Goal: Use online tool/utility: Utilize a website feature to perform a specific function

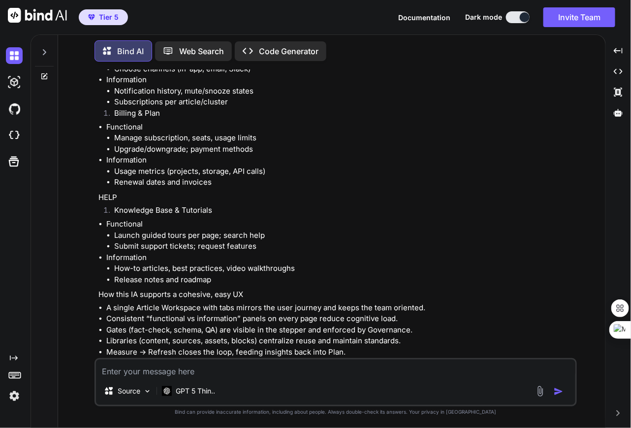
scroll to position [7183, 0]
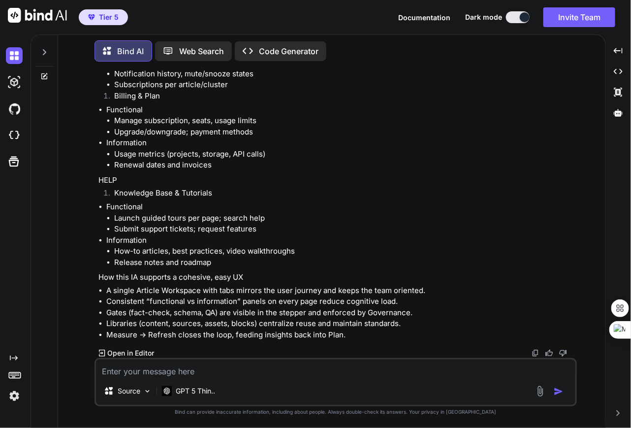
click at [535, 353] on img at bounding box center [536, 353] width 8 height 8
click at [390, 370] on textarea at bounding box center [336, 368] width 480 height 18
type textarea "g"
type textarea "x"
type textarea "gr"
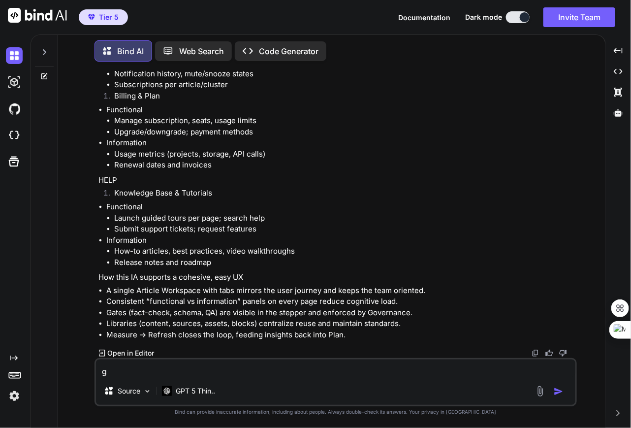
type textarea "x"
type textarea "gre"
type textarea "x"
type textarea "grea"
type textarea "x"
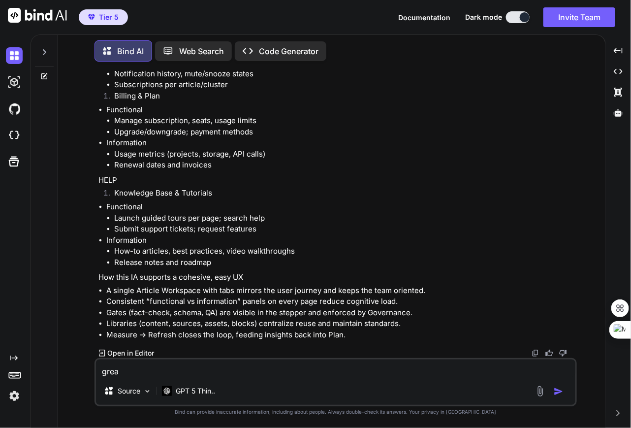
type textarea "great"
type textarea "x"
type textarea "great"
type textarea "x"
type textarea "great n"
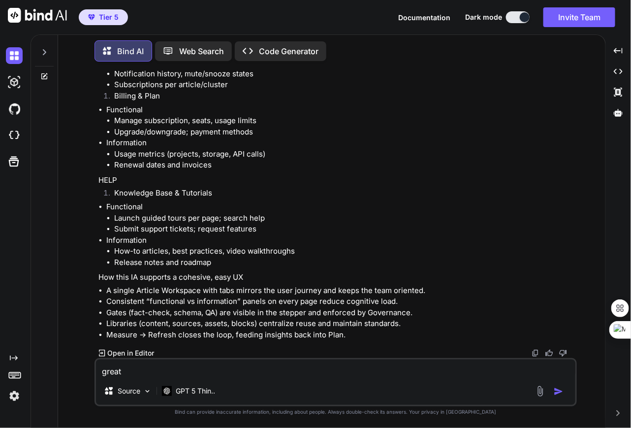
type textarea "x"
type textarea "great no"
type textarea "x"
type textarea "great now"
type textarea "x"
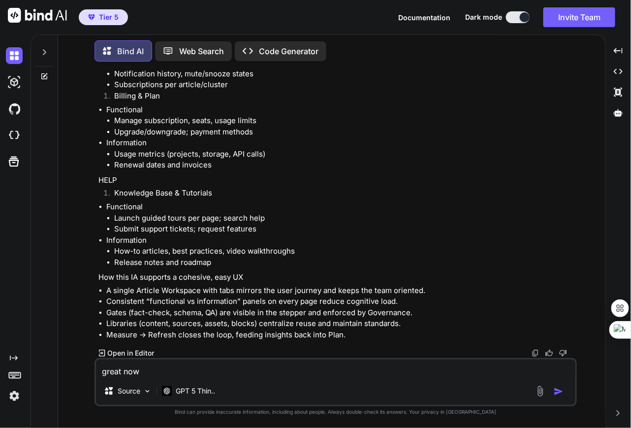
type textarea "great now"
type textarea "x"
type textarea "great now c"
type textarea "x"
type textarea "great now co"
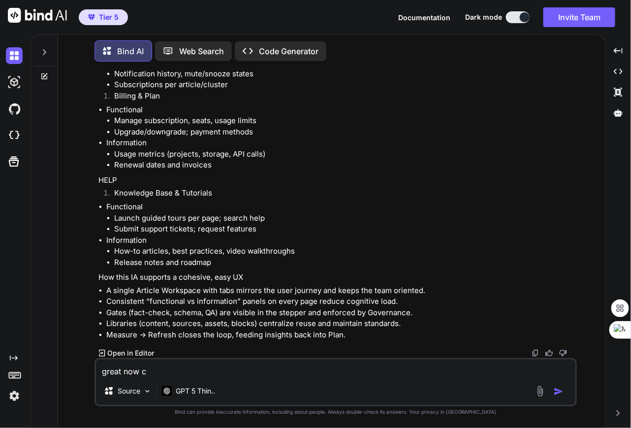
type textarea "x"
type textarea "great now con"
type textarea "x"
type textarea "great now conv"
type textarea "x"
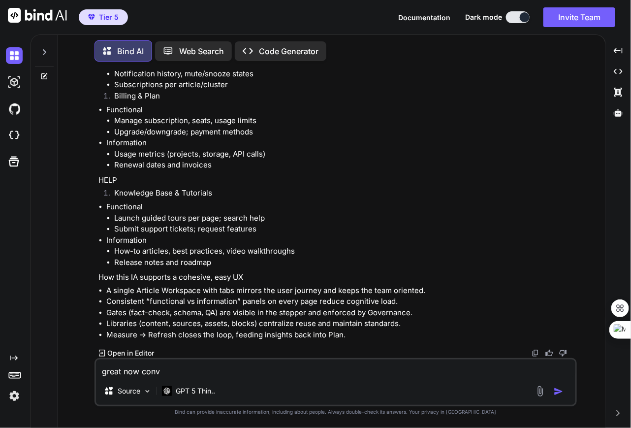
type textarea "great now conve"
type textarea "x"
type textarea "great now conver"
type textarea "x"
type textarea "great now convert"
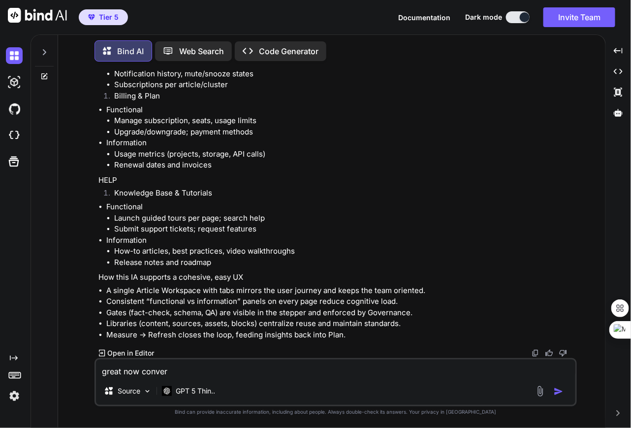
type textarea "x"
type textarea "great now convert"
type textarea "x"
type textarea "great now convert t"
type textarea "x"
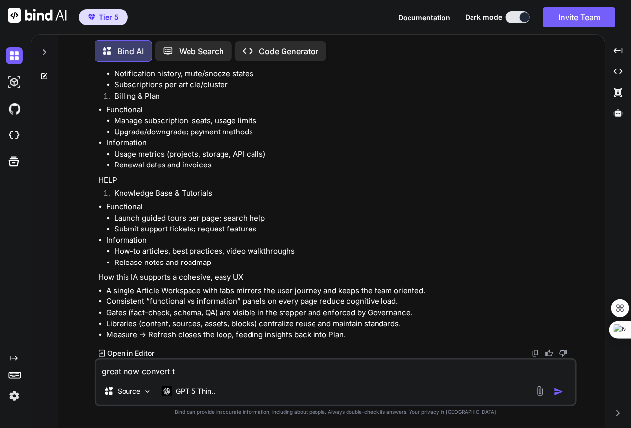
type textarea "great now convert th"
type textarea "x"
type textarea "great now convert the"
type textarea "x"
type textarea "great now convert the"
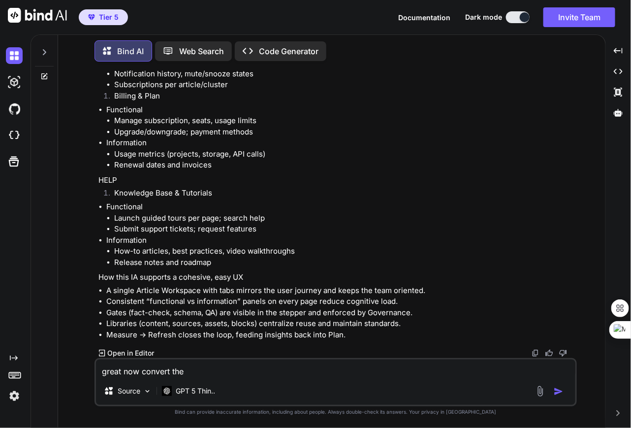
type textarea "x"
type textarea "great now convert the a"
type textarea "x"
type textarea "great now convert the ab"
type textarea "x"
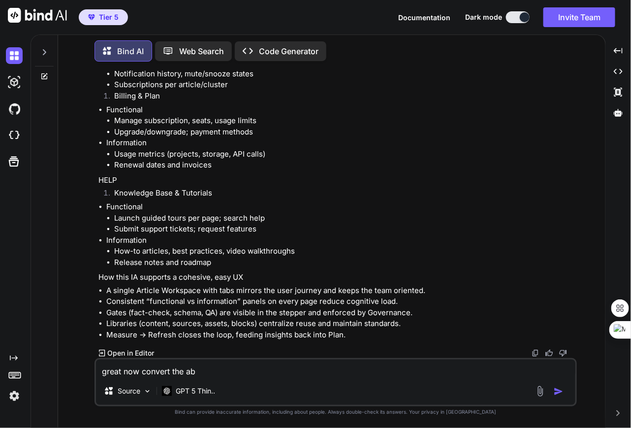
type textarea "great now convert the abo"
type textarea "x"
type textarea "great now convert the abov"
type textarea "x"
type textarea "great now convert the above"
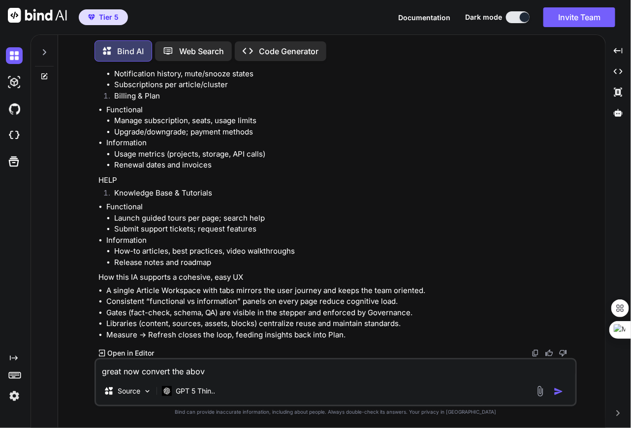
type textarea "x"
type textarea "great now convert the above"
type textarea "x"
type textarea "great now convert the above i"
type textarea "x"
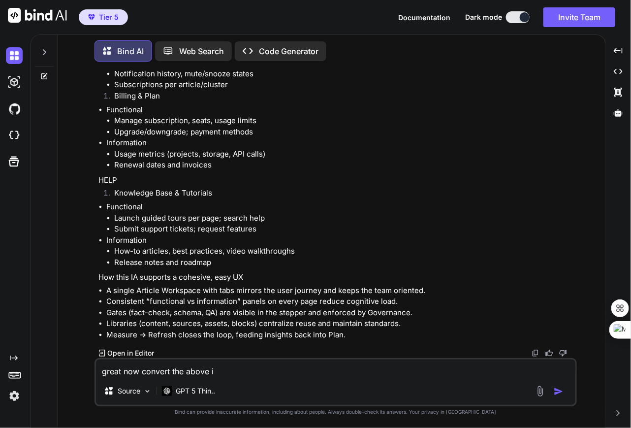
type textarea "great now convert the above in"
type textarea "x"
type textarea "great now convert the above int"
type textarea "x"
type textarea "great now convert the above into"
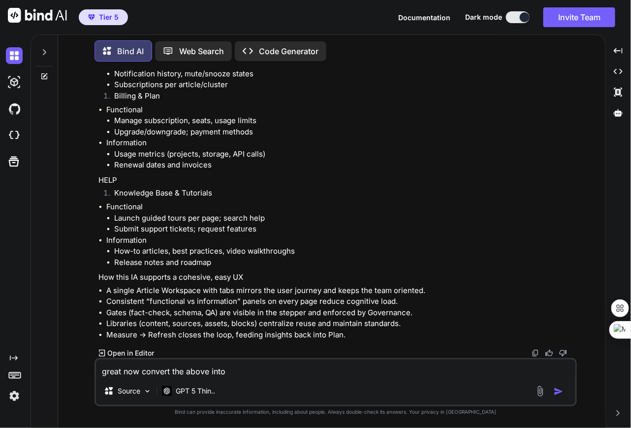
type textarea "x"
type textarea "great now convert the above into"
type textarea "x"
type textarea "great now convert the above into a"
type textarea "x"
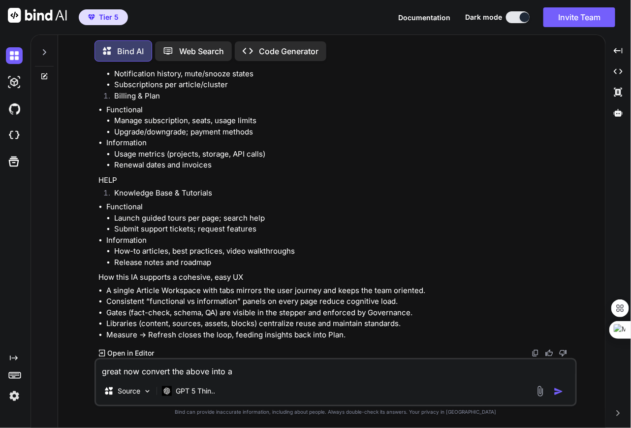
type textarea "great now convert the above into ai"
type textarea "x"
type textarea "great now convert the above into ai"
type textarea "x"
type textarea "great now convert the above into ai p"
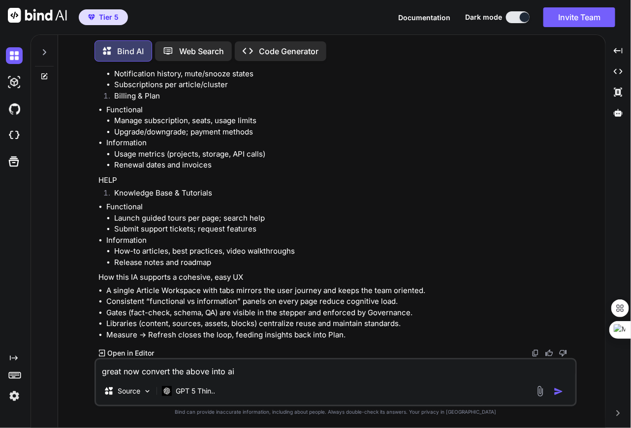
type textarea "x"
type textarea "great now convert the above into ai"
type textarea "x"
type textarea "great now convert the above into ai l"
type textarea "x"
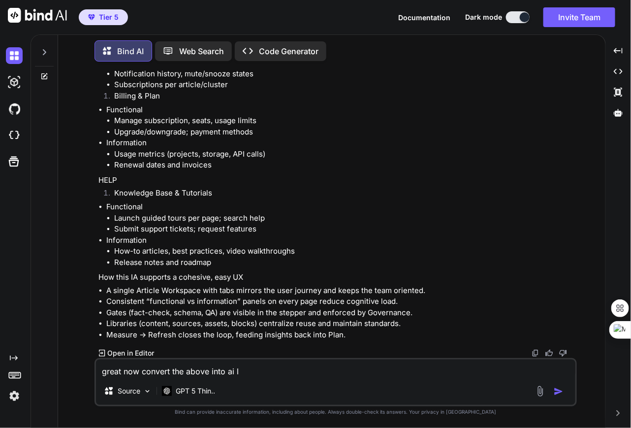
type textarea "great now convert the above into ai ll"
type textarea "x"
type textarea "great now convert the above into ai llm"
type textarea "x"
type textarea "great now convert the above into ai llm"
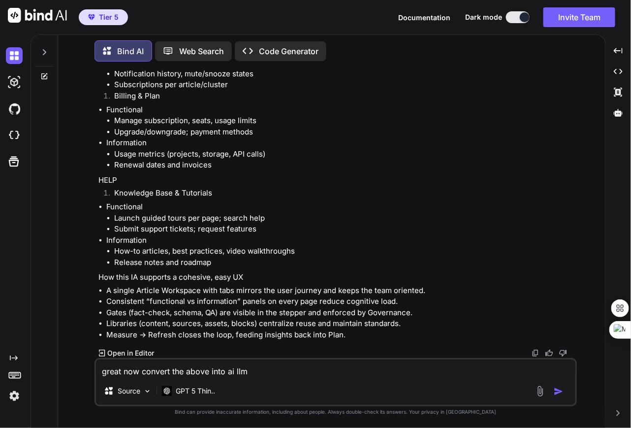
type textarea "x"
type textarea "great now convert the above into ai llm p"
type textarea "x"
type textarea "great now convert the above into ai llm pr"
type textarea "x"
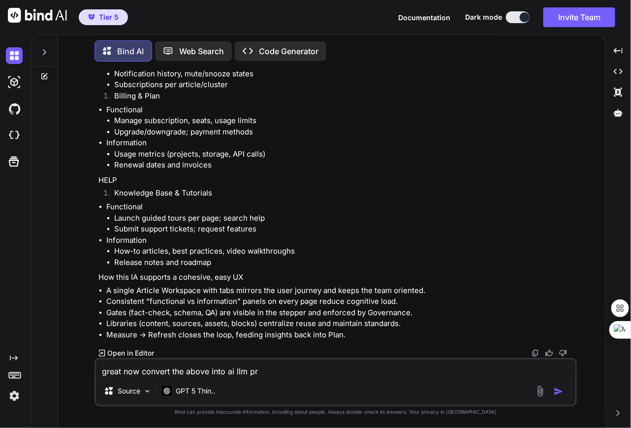
type textarea "great now convert the above into ai llm pro"
type textarea "x"
type textarea "great now convert the above into ai llm prom"
type textarea "x"
type textarea "great now convert the above into ai llm promp"
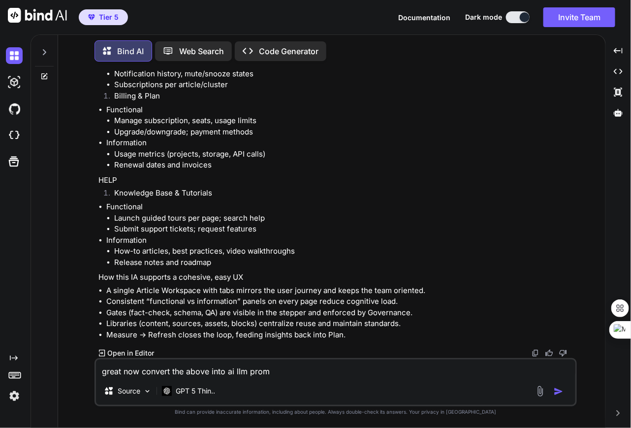
type textarea "x"
type textarea "great now convert the above into ai llm prompt"
type textarea "x"
type textarea "great now convert the above into ai llm prompt"
type textarea "x"
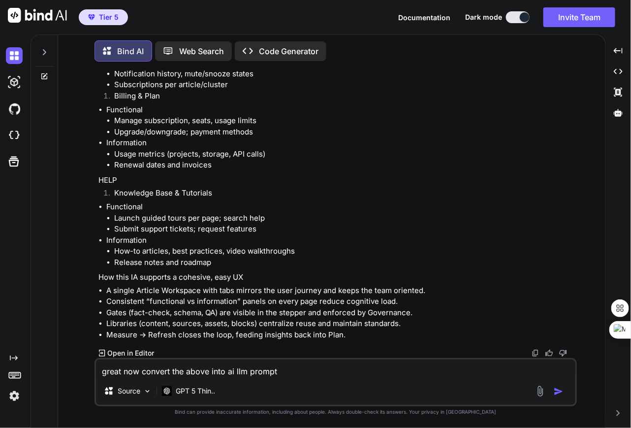
type textarea "great now convert the above into ai llm prompt t"
type textarea "x"
type textarea "great now convert the above into ai llm prompt to"
type textarea "x"
type textarea "great now convert the above into ai llm prompt to"
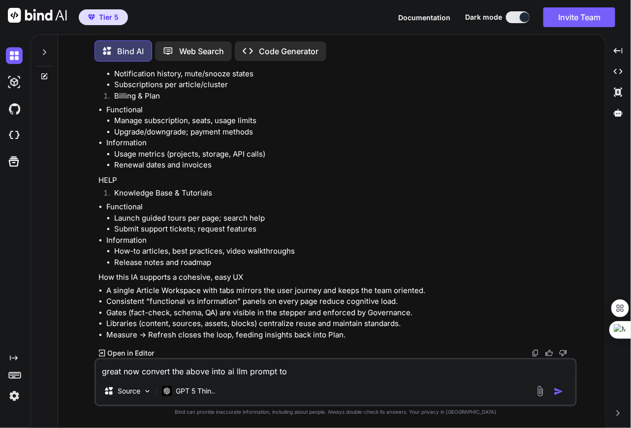
type textarea "x"
type textarea "great now convert the above into ai llm prompt to b"
type textarea "x"
type textarea "great now convert the above into ai llm prompt to bu"
type textarea "x"
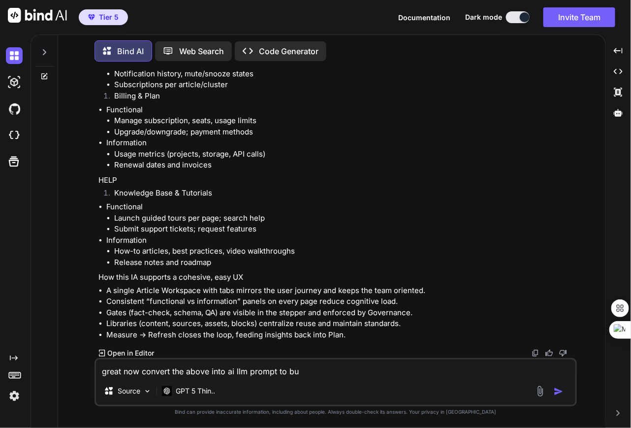
type textarea "great now convert the above into ai llm prompt to bui"
type textarea "x"
type textarea "great now convert the above into ai llm prompt to buil"
type textarea "x"
type textarea "great now convert the above into ai llm prompt to build"
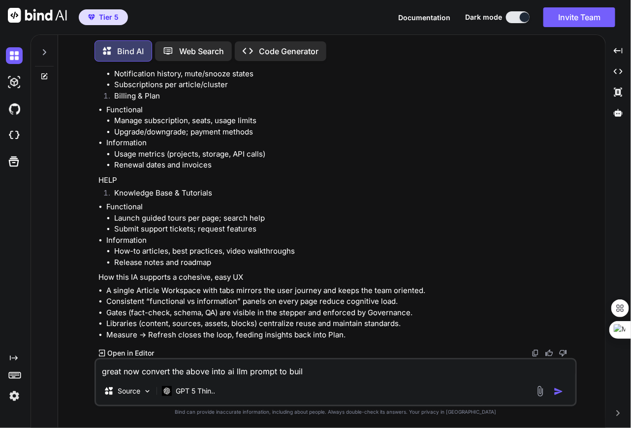
type textarea "x"
type textarea "great now convert the above into ai llm prompt to build"
type textarea "x"
type textarea "great now convert the above into ai llm prompt to build h"
type textarea "x"
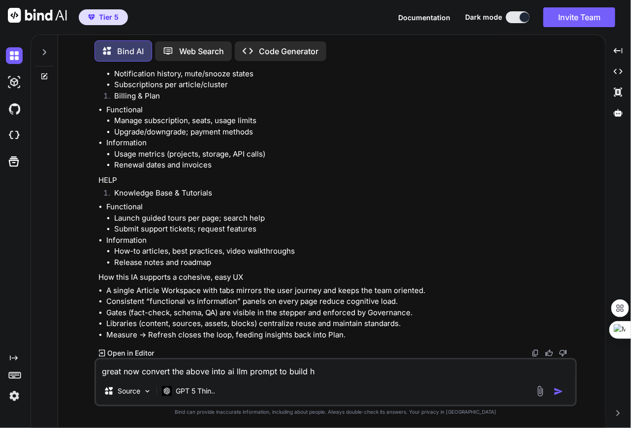
type textarea "great now convert the above into ai llm prompt to build hi"
type textarea "x"
type textarea "great now convert the above into ai llm prompt to build h"
type textarea "x"
type textarea "great now convert the above into ai llm prompt to build"
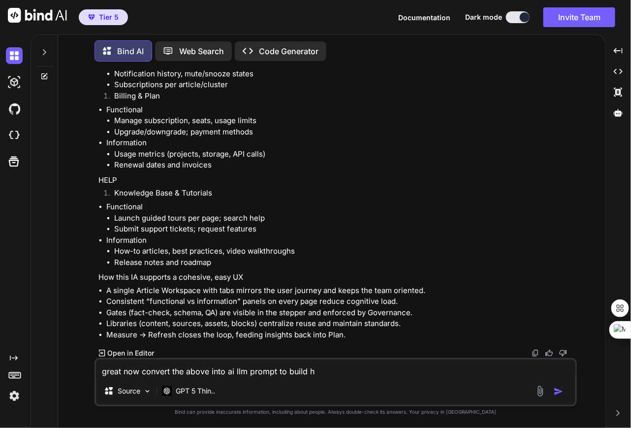
type textarea "x"
type textarea "great now convert the above into ai llm prompt to build t"
type textarea "x"
type textarea "great now convert the above into ai llm prompt to build th"
type textarea "x"
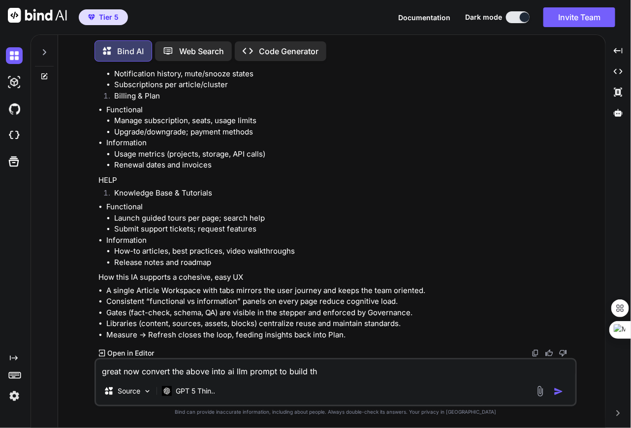
type textarea "great now convert the above into ai llm prompt to build thi"
type textarea "x"
type textarea "great now convert the above into ai llm prompt to build this"
type textarea "x"
type textarea "great now convert the above into ai llm prompt to build this"
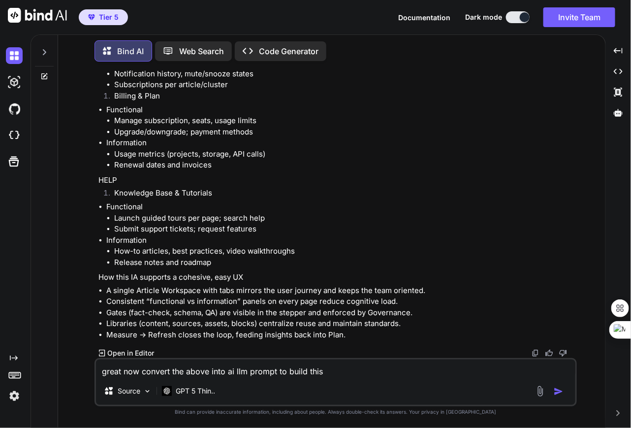
type textarea "x"
type textarea "great now convert the above into ai llm prompt to build this a"
type textarea "x"
type textarea "great now convert the above into ai llm prompt to build this ap"
type textarea "x"
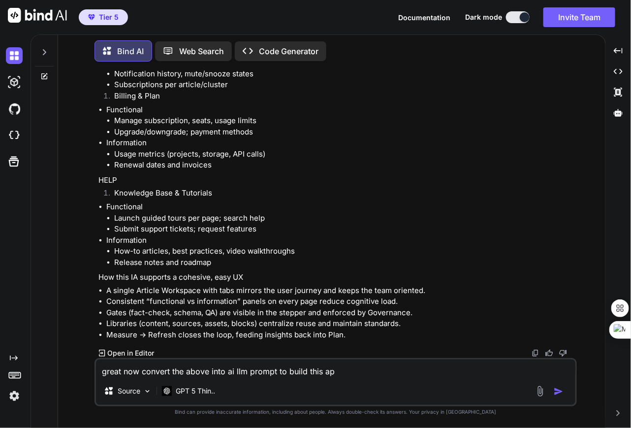
type textarea "great now convert the above into ai llm prompt to build this app"
type textarea "x"
type textarea "great now convert the above into ai llm prompt to build this app"
type textarea "x"
type textarea "great now convert the above into ai llm prompt to build this app c"
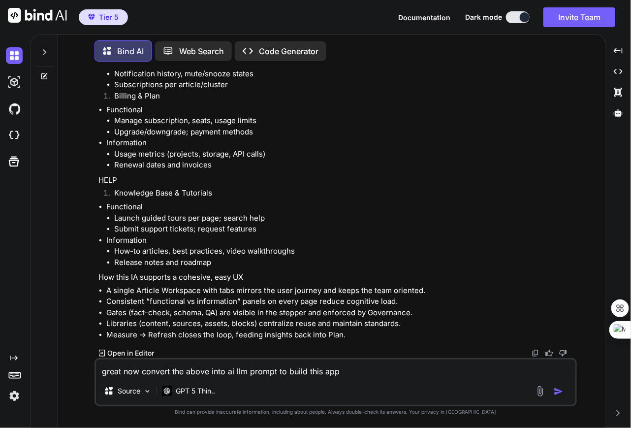
type textarea "x"
type textarea "great now convert the above into ai llm prompt to build this app"
type textarea "x"
type textarea "great now convert the above into ai llm prompt to build this app o"
type textarea "x"
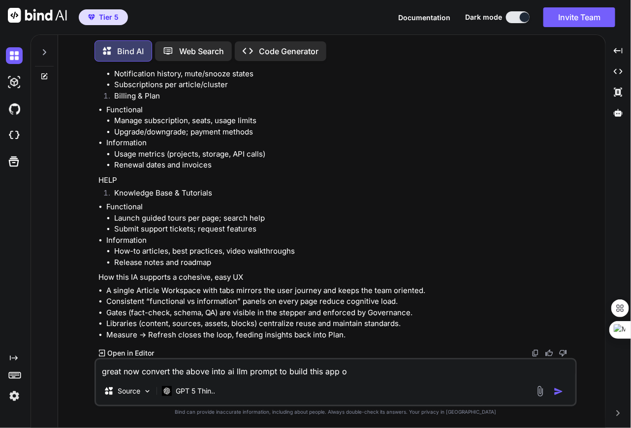
type textarea "great now convert the above into ai llm prompt to build this app on"
type textarea "x"
type textarea "great now convert the above into ai llm prompt to build this app one"
type textarea "x"
type textarea "great now convert the above into ai llm prompt to build this app one"
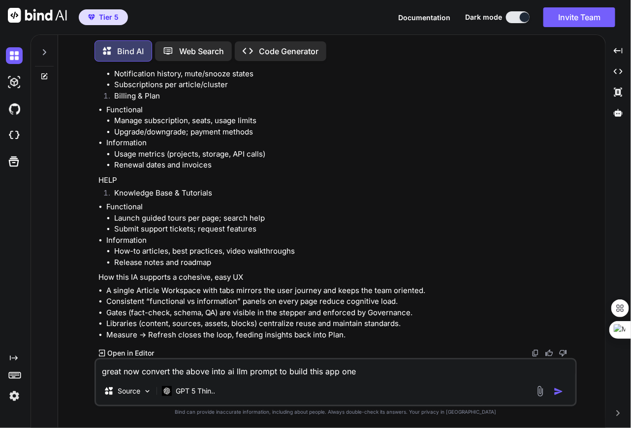
type textarea "x"
type textarea "great now convert the above into ai llm prompt to build this app one u"
type textarea "x"
type textarea "great now convert the above into ai llm prompt to build this app one us"
type textarea "x"
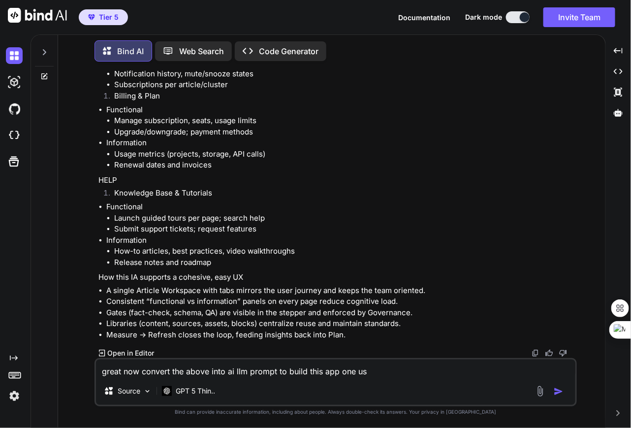
type textarea "great now convert the above into ai llm prompt to build this app one use"
type textarea "x"
type textarea "great now convert the above into ai llm prompt to build this app one use"
type textarea "x"
type textarea "great now convert the above into ai llm prompt to build this app one use c"
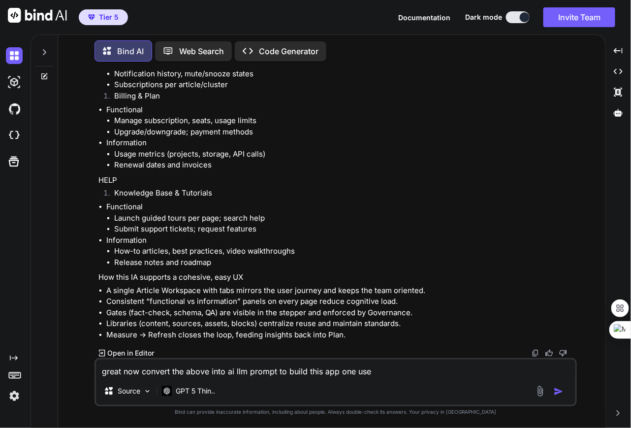
type textarea "x"
type textarea "great now convert the above into ai llm prompt to build this app one use ca"
type textarea "x"
type textarea "great now convert the above into ai llm prompt to build this app one use cae"
type textarea "x"
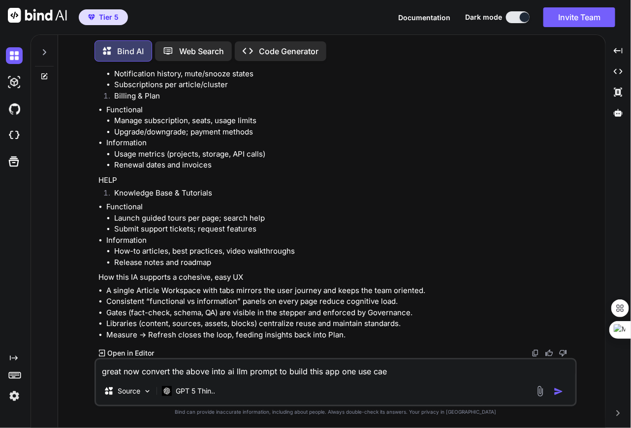
type textarea "great now convert the above into ai llm prompt to build this app one use caee"
type textarea "x"
type textarea "great now convert the above into ai llm prompt to build this app one use cae"
type textarea "x"
type textarea "great now convert the above into ai llm prompt to build this app one use ca"
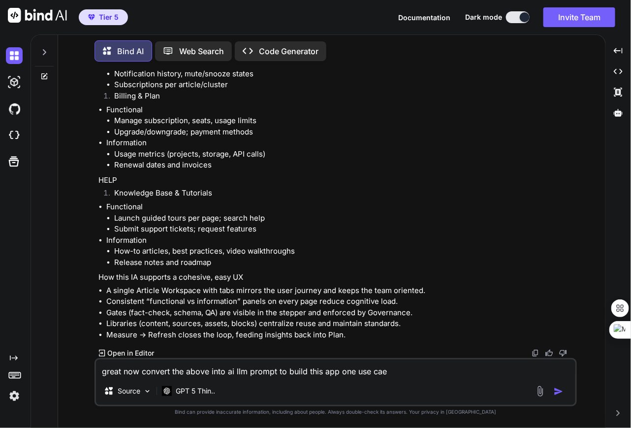
type textarea "x"
type textarea "great now convert the above into ai llm prompt to build this app one use cas"
type textarea "x"
type textarea "great now convert the above into ai llm prompt to build this app one use case"
type textarea "x"
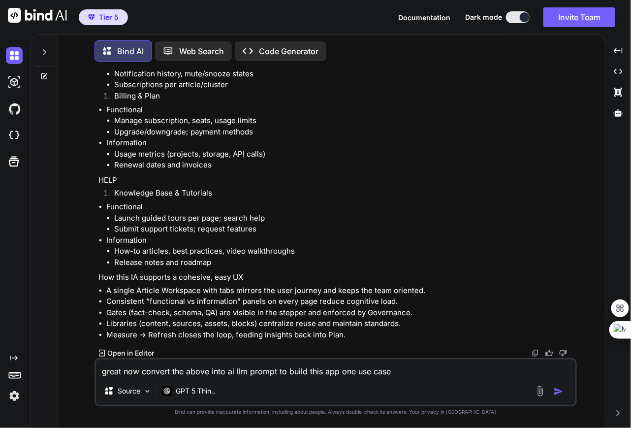
type textarea "great now convert the above into ai llm prompt to build this app one use case"
type textarea "x"
type textarea "great now convert the above into ai llm prompt to build this app one use case a"
type textarea "x"
type textarea "great now convert the above into ai llm prompt to build this app one use case at"
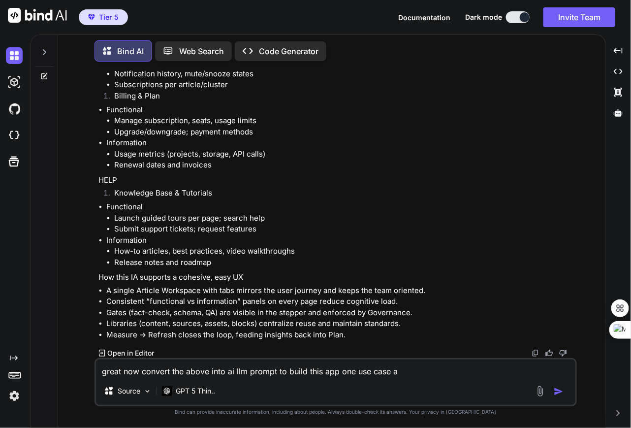
type textarea "x"
type textarea "great now convert the above into ai llm prompt to build this app one use case at"
type textarea "x"
type textarea "great now convert the above into ai llm prompt to build this app one use case a…"
type textarea "x"
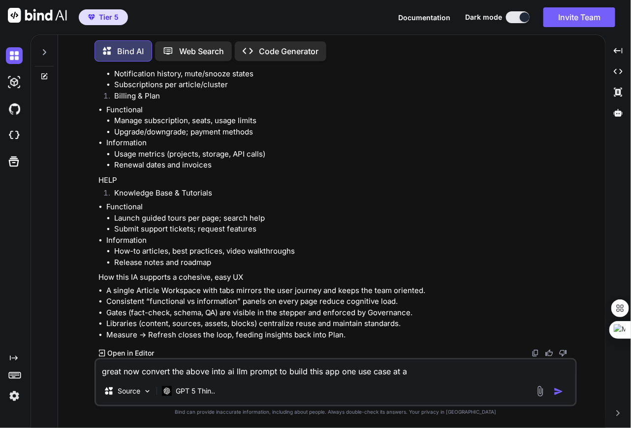
type textarea "great now convert the above into ai llm prompt to build this app one use case a…"
type textarea "x"
type textarea "great now convert the above into ai llm prompt to build this app one use case a…"
type textarea "x"
type textarea "great now convert the above into ai llm prompt to build this app one use case a…"
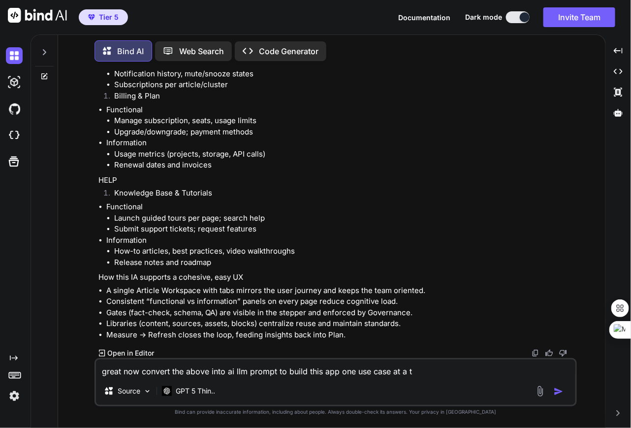
type textarea "x"
type textarea "great now convert the above into ai llm prompt to build this app one use case a…"
type textarea "x"
type textarea "great now convert the above into ai llm prompt to build this app one use case a…"
type textarea "x"
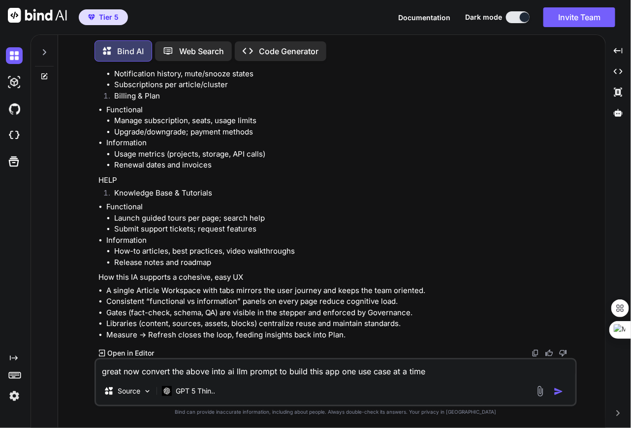
type textarea "great now convert the above into ai llm prompt to build this app one use case a…"
type textarea "x"
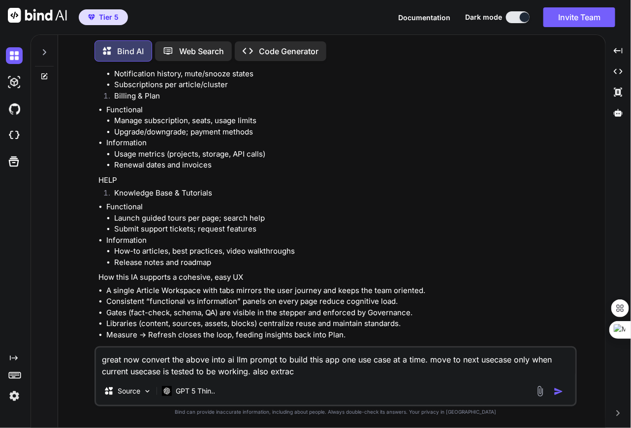
click at [361, 371] on textarea "great now convert the above into ai llm prompt to build this app one use case a…" at bounding box center [336, 363] width 480 height 30
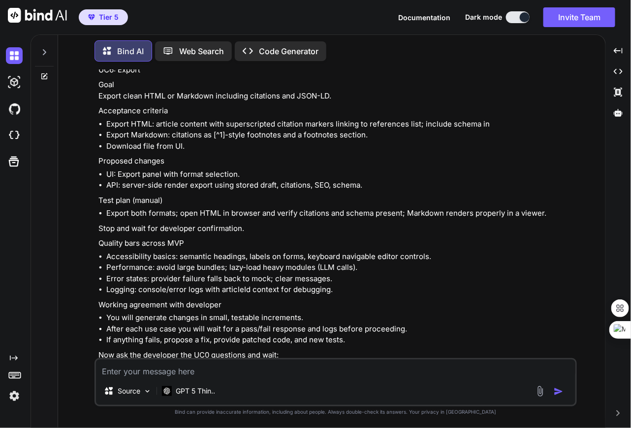
scroll to position [10064, 0]
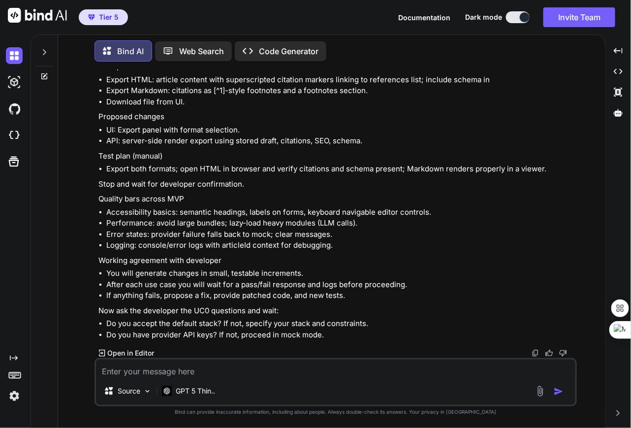
click at [534, 348] on div "Created with Pixso. Open in Editor" at bounding box center [336, 353] width 477 height 10
click at [538, 355] on img at bounding box center [536, 353] width 8 height 8
click at [270, 264] on p "Working agreement with developer" at bounding box center [336, 260] width 477 height 11
click at [537, 354] on img at bounding box center [536, 353] width 8 height 8
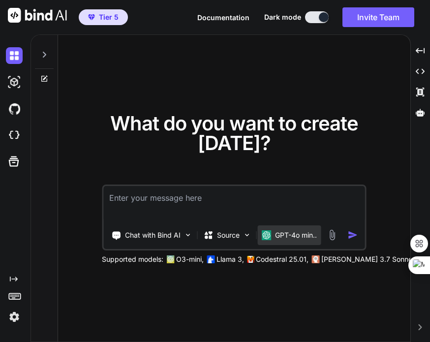
click at [280, 237] on p "GPT-4o min.." at bounding box center [296, 235] width 42 height 10
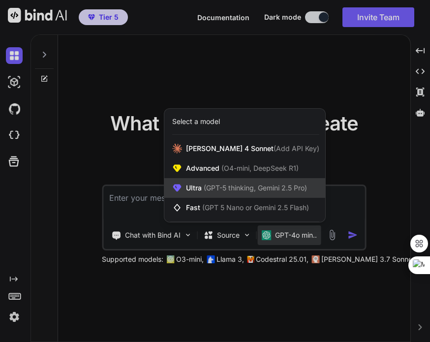
click at [239, 190] on span "(GPT-5 thinking, Gemini 2.5 Pro)" at bounding box center [254, 188] width 105 height 8
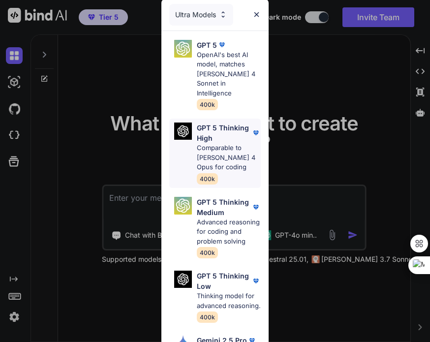
click at [210, 143] on p "Comparable to Claude 4 Opus for coding" at bounding box center [229, 157] width 64 height 29
type textarea "x"
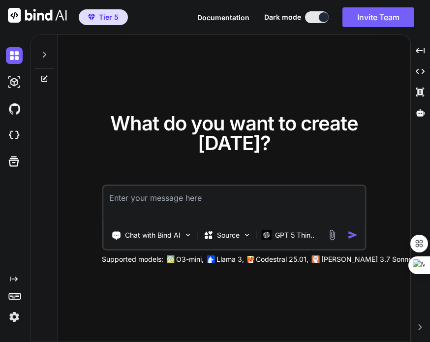
click at [168, 199] on textarea at bounding box center [233, 204] width 261 height 36
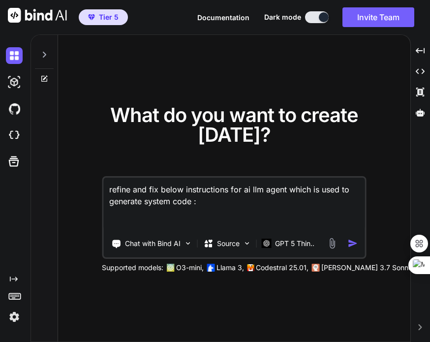
paste textarea "--- applyTo: '**' --- before you perform the complete build always run npm tsc …"
type textarea "refine and fix below instructions for ai llm agent which is used to generate sy…"
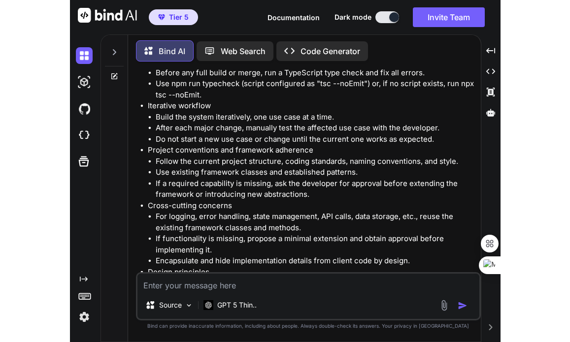
scroll to position [363, 0]
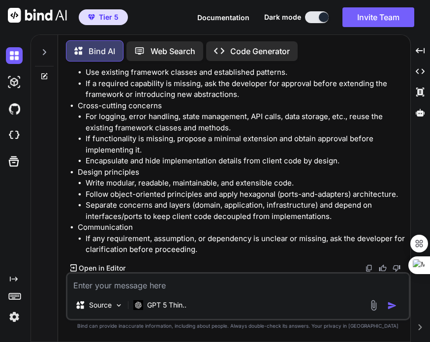
click at [369, 266] on img at bounding box center [369, 268] width 8 height 8
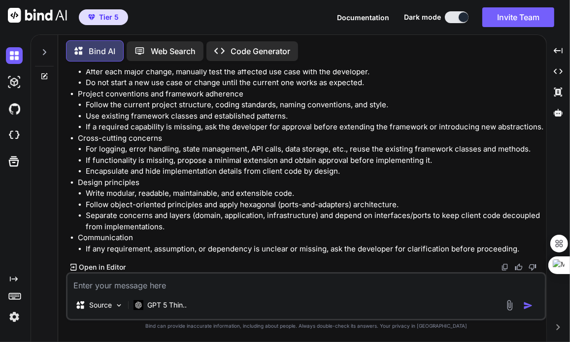
scroll to position [264, 0]
click at [145, 280] on textarea at bounding box center [305, 283] width 477 height 18
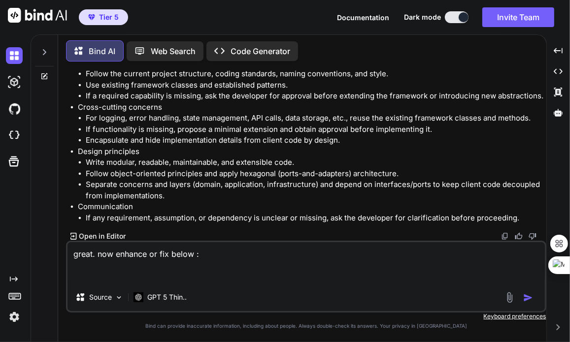
paste textarea "for every step in the process to generate the article we want app to support us…"
type textarea "great. now enhance or fix below : for every step in the process to generate the…"
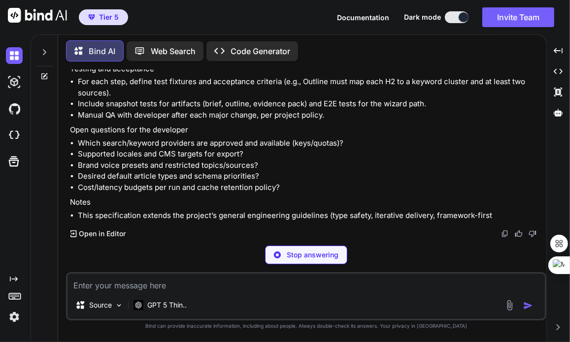
scroll to position [1668, 0]
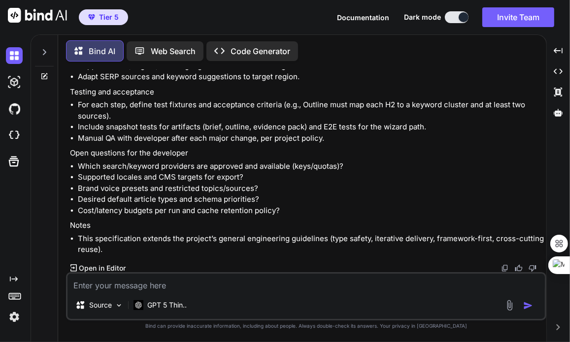
click at [430, 267] on img at bounding box center [505, 268] width 8 height 8
